Goal: Task Accomplishment & Management: Manage account settings

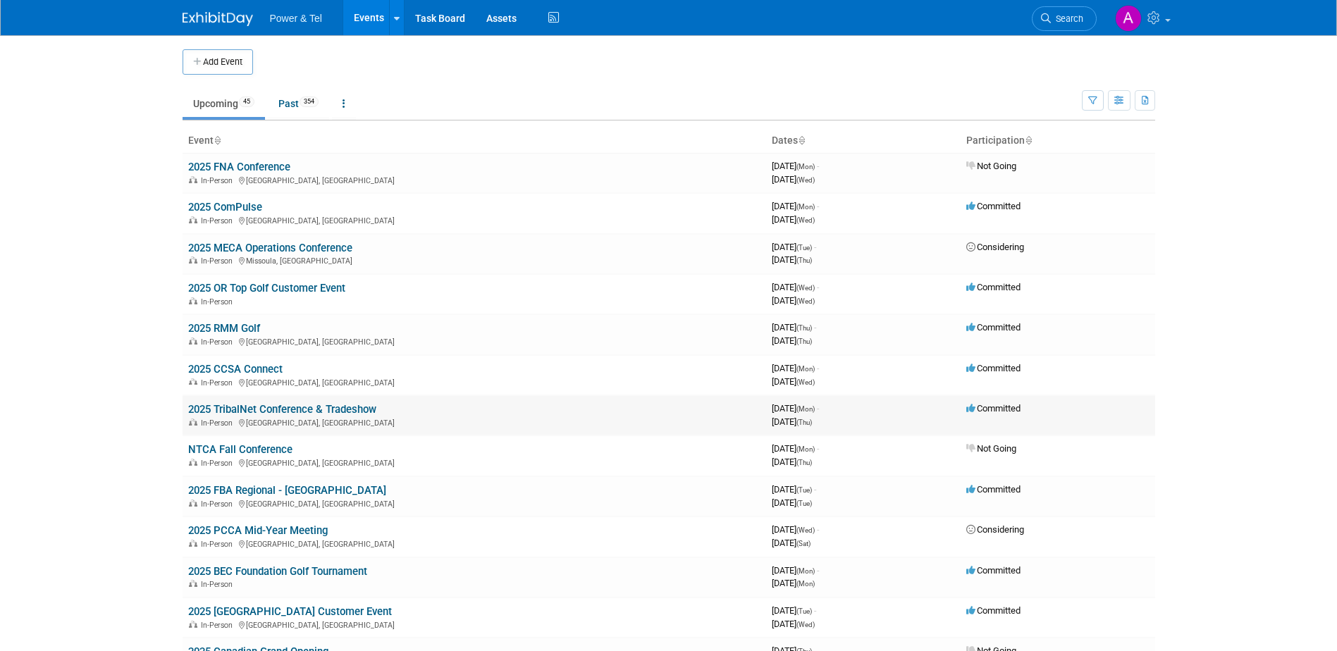
click at [266, 413] on link "2025 TribalNet Conference & Tradeshow" at bounding box center [282, 409] width 188 height 13
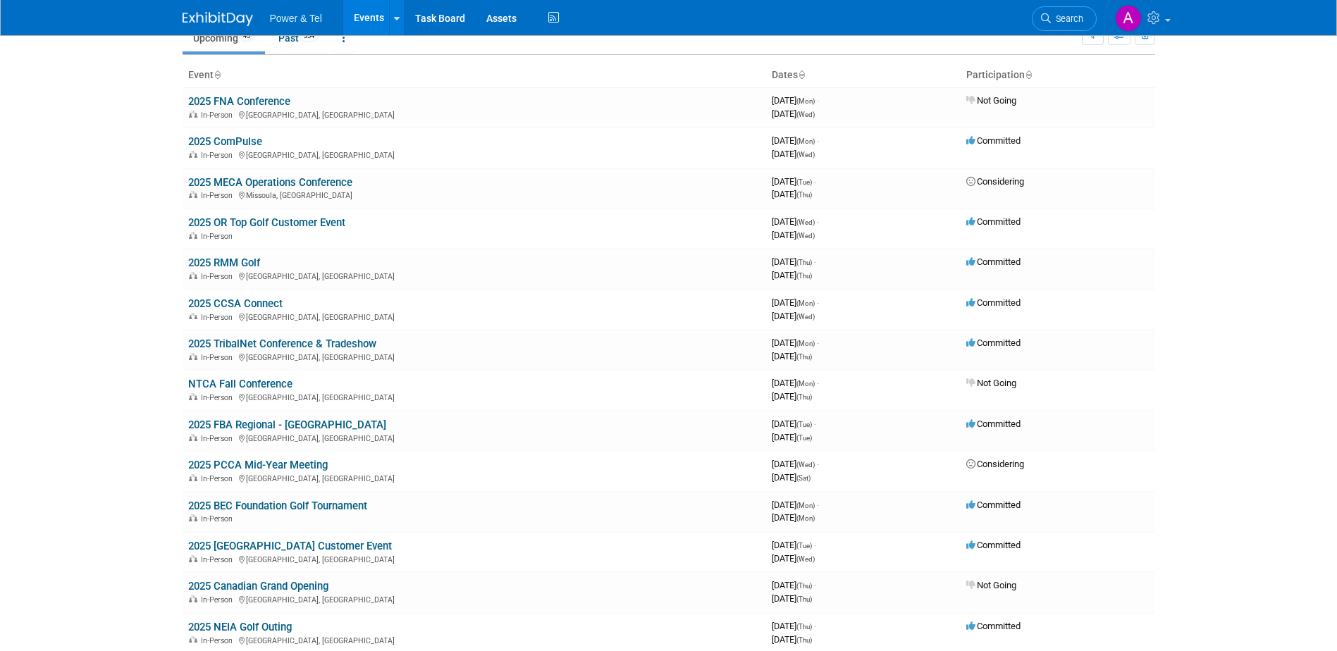
scroll to position [69, 0]
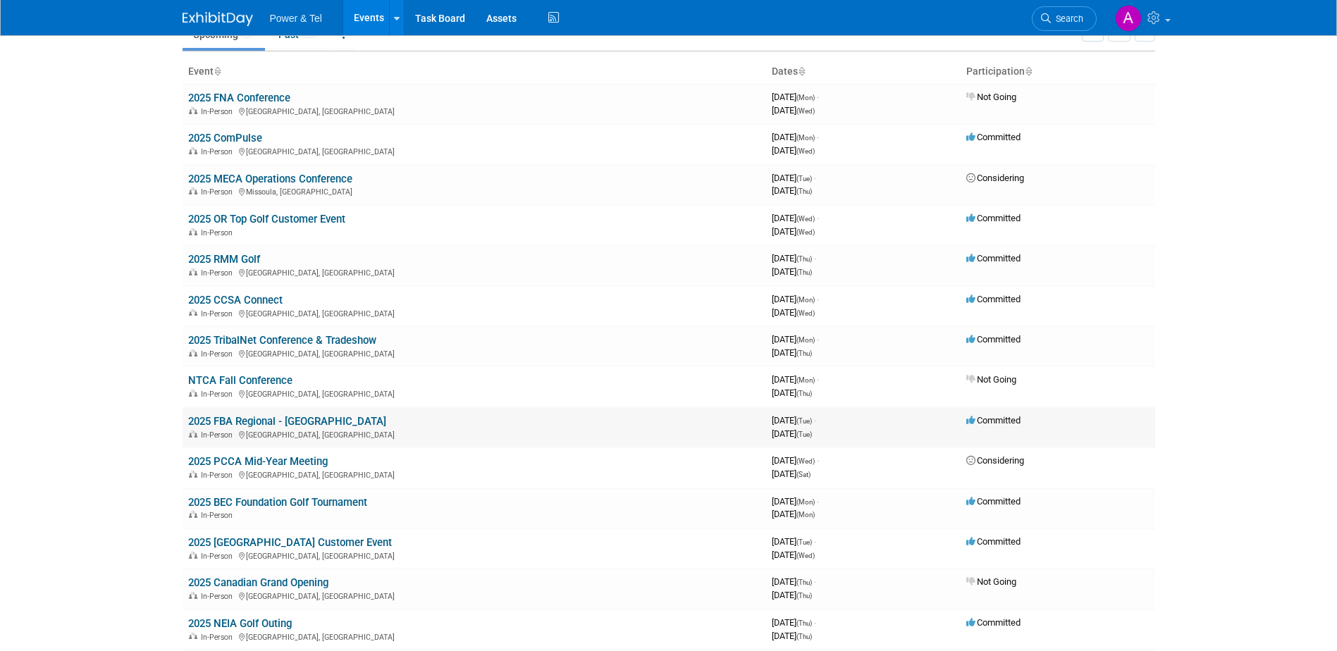
click at [211, 416] on link "2025 FBA Regional - [GEOGRAPHIC_DATA]" at bounding box center [287, 421] width 198 height 13
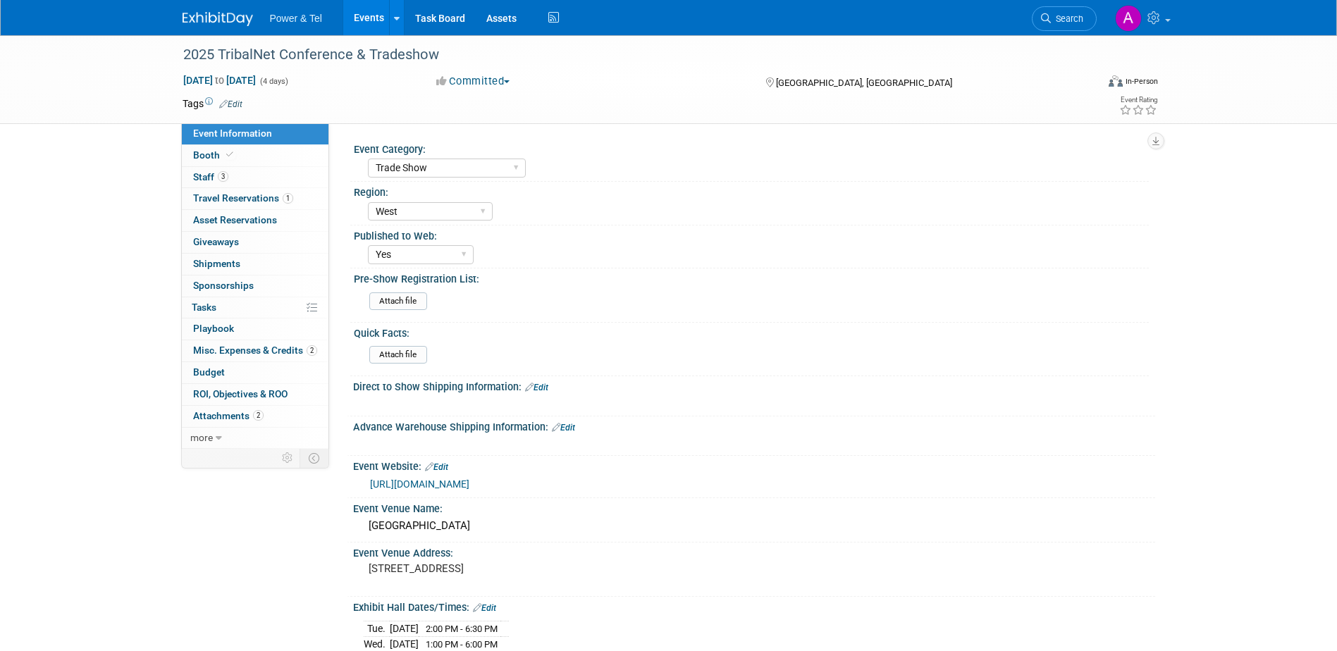
select select "Trade Show"
select select "West"
select select "Yes"
click at [273, 351] on span "Misc. Expenses & Credits 2" at bounding box center [255, 350] width 124 height 11
select select "Trade Show"
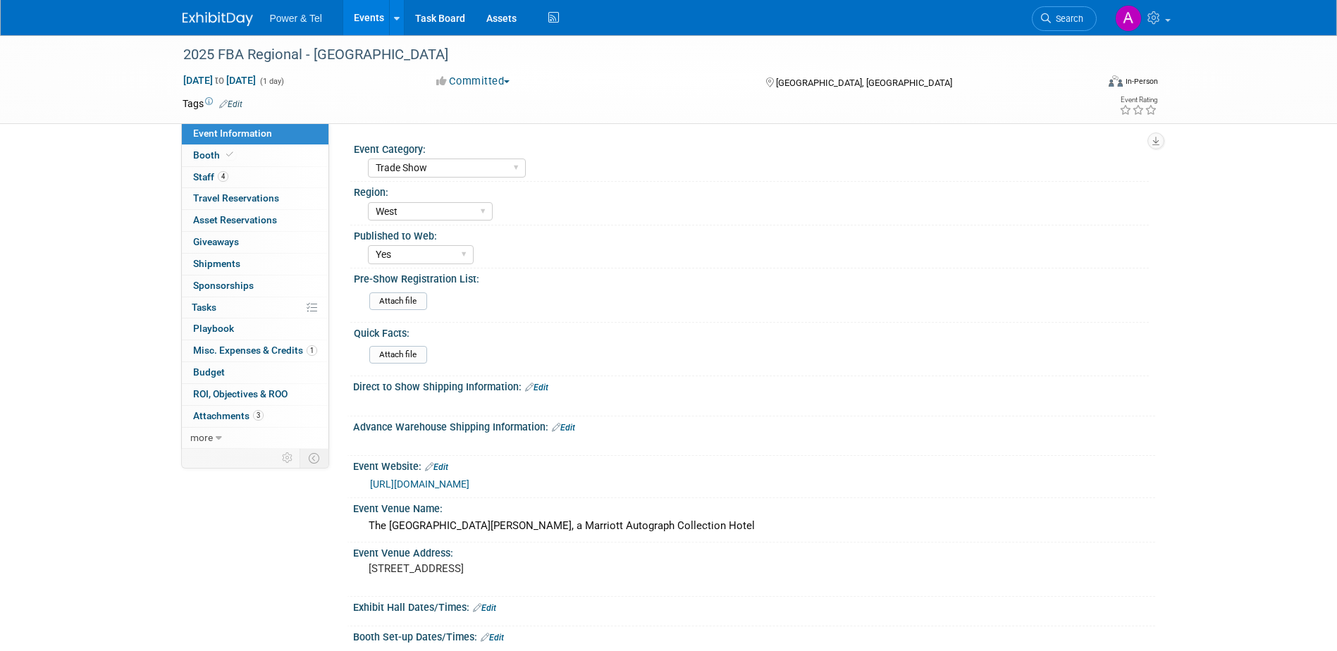
select select "West"
select select "Yes"
click at [254, 179] on link "4 Staff 4" at bounding box center [255, 177] width 147 height 21
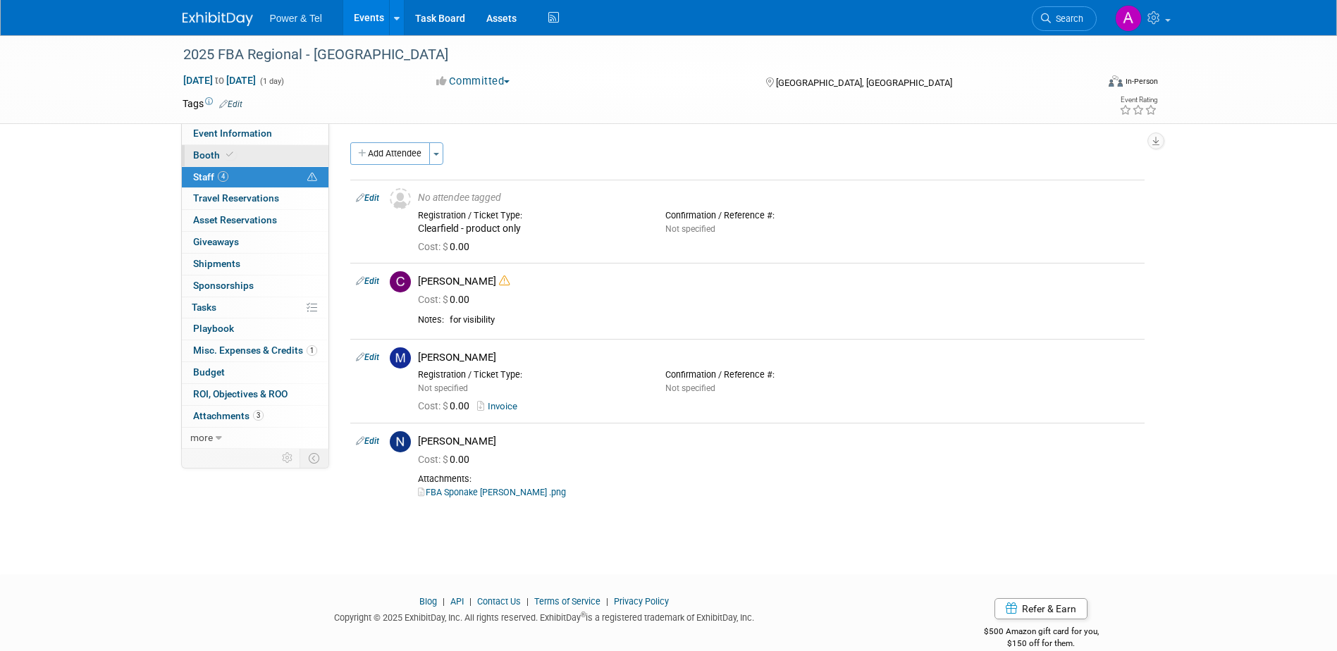
click at [261, 161] on link "Booth" at bounding box center [255, 155] width 147 height 21
